Goal: Check status: Check status

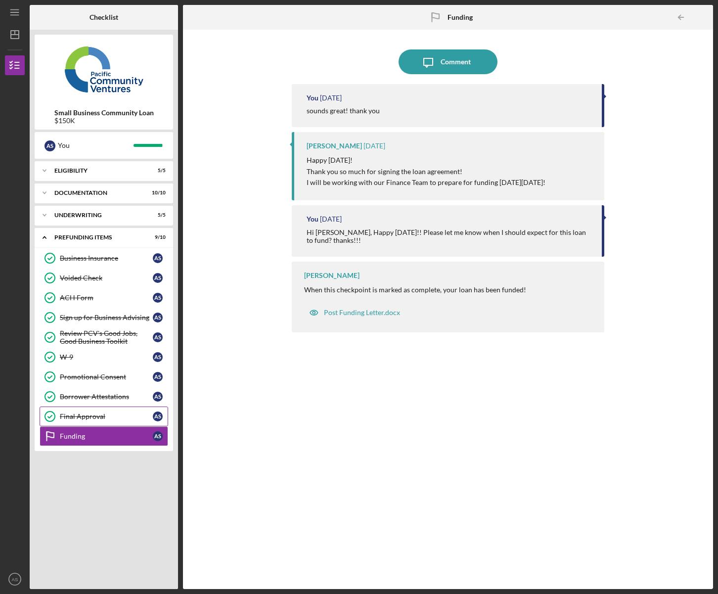
click at [73, 415] on div "Final Approval" at bounding box center [106, 416] width 93 height 8
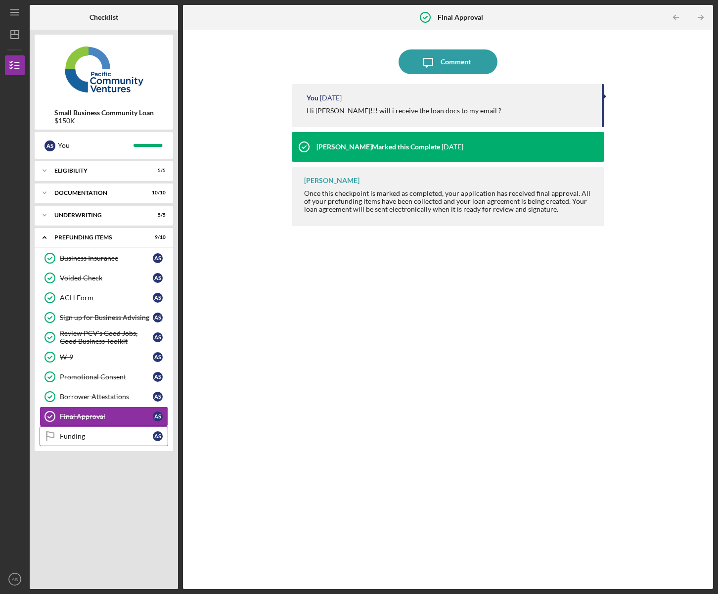
click at [81, 436] on div "Funding" at bounding box center [106, 436] width 93 height 8
